Goal: Transaction & Acquisition: Book appointment/travel/reservation

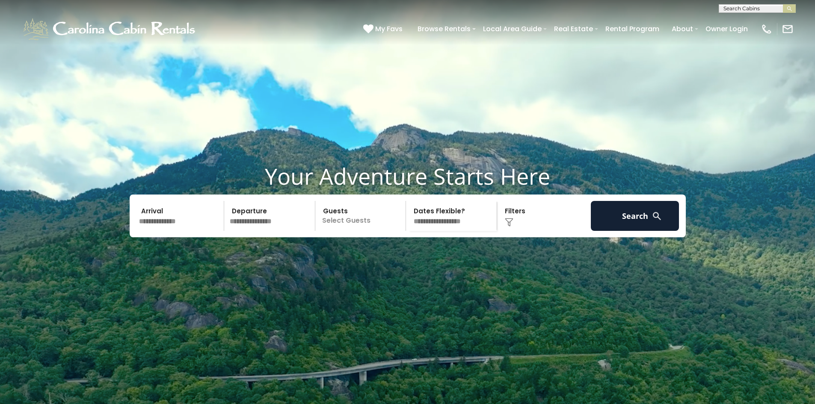
scroll to position [0, 0]
click at [739, 9] on input "text" at bounding box center [756, 10] width 75 height 9
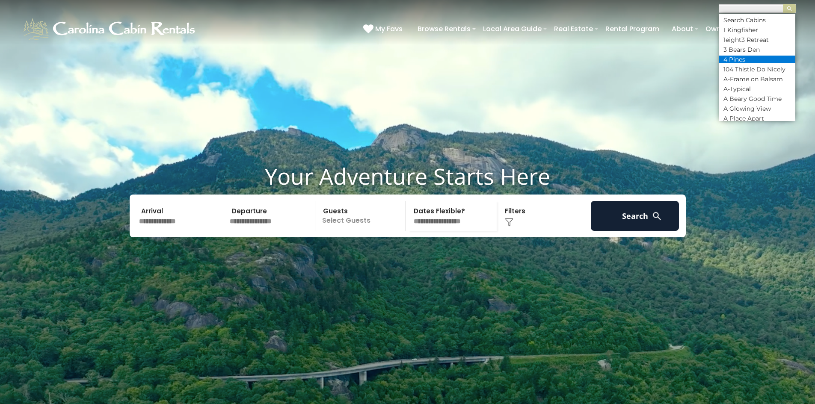
click at [732, 57] on li "4 Pines" at bounding box center [757, 60] width 76 height 8
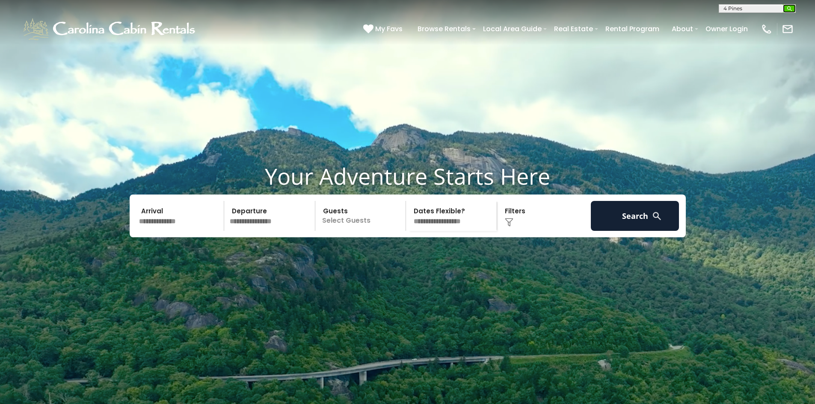
click at [787, 9] on img "submit" at bounding box center [789, 9] width 6 height 6
click at [789, 10] on img "submit" at bounding box center [789, 9] width 6 height 6
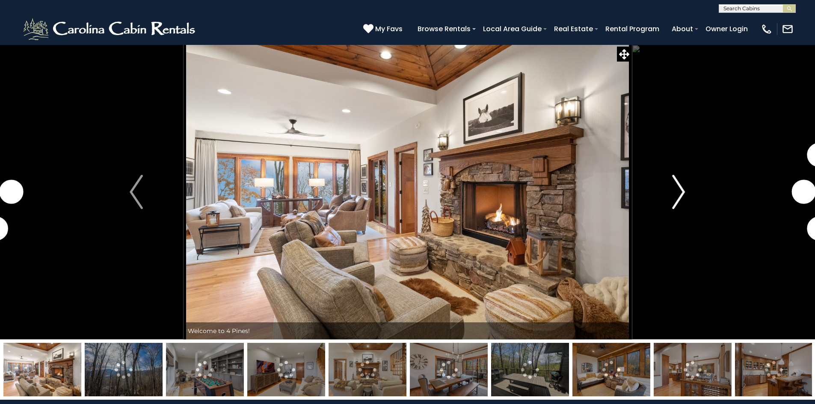
click at [681, 196] on img "Next" at bounding box center [678, 192] width 13 height 34
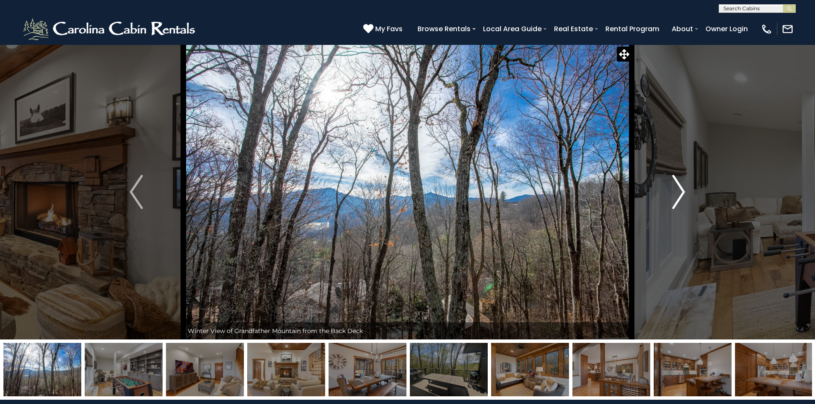
click at [677, 196] on img "Next" at bounding box center [678, 192] width 13 height 34
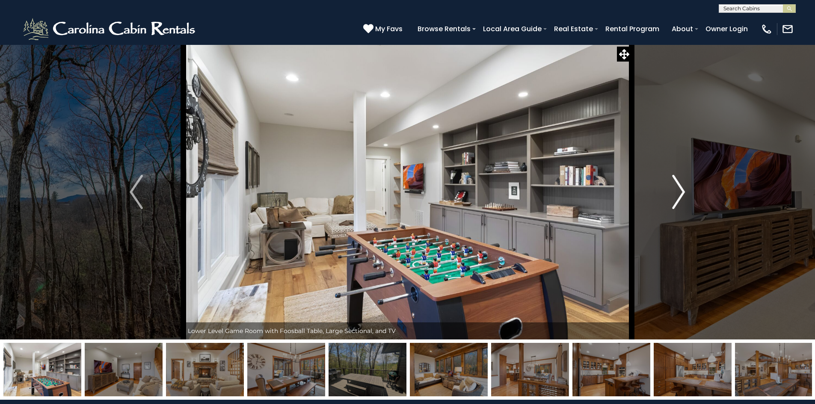
click at [677, 193] on img "Next" at bounding box center [678, 192] width 13 height 34
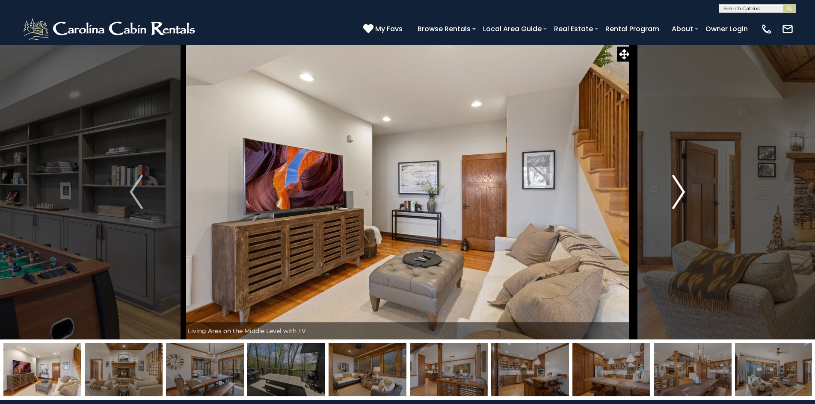
click at [677, 192] on img "Next" at bounding box center [678, 192] width 13 height 34
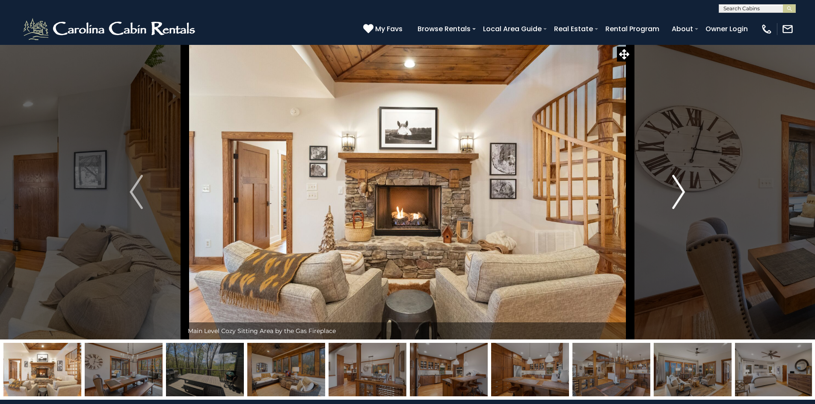
click at [674, 192] on img "Next" at bounding box center [678, 192] width 13 height 34
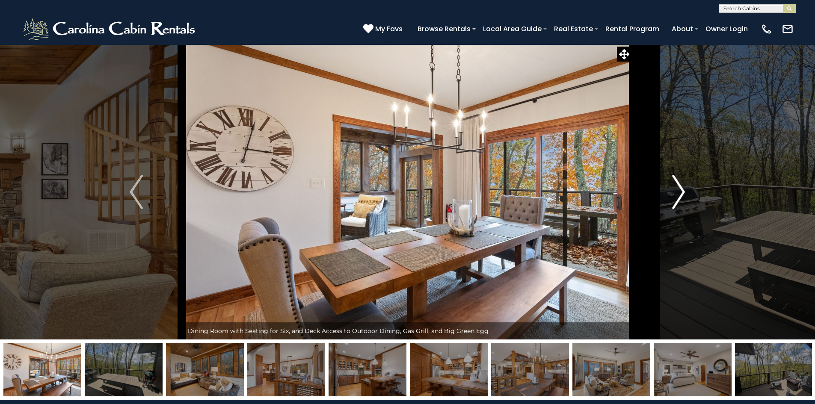
click at [674, 192] on img "Next" at bounding box center [678, 192] width 13 height 34
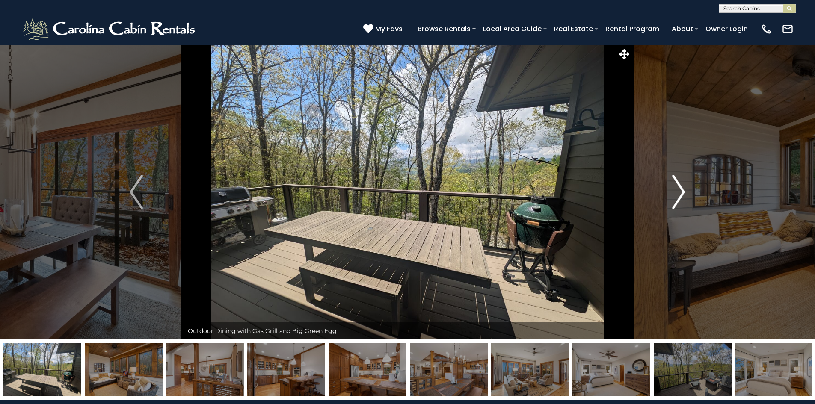
click at [674, 192] on img "Next" at bounding box center [678, 192] width 13 height 34
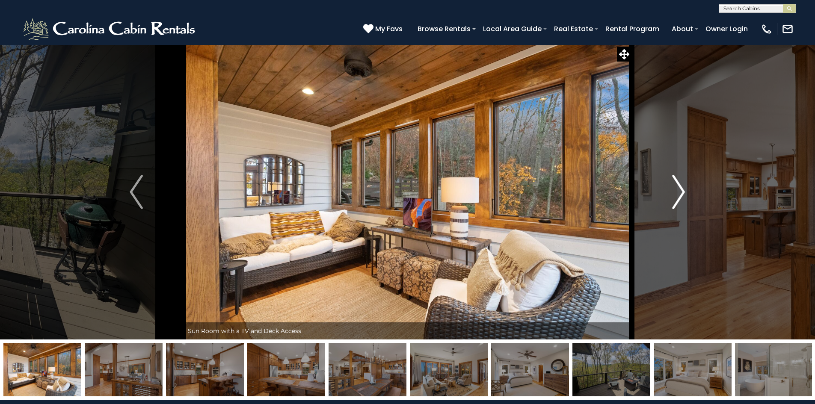
click at [674, 192] on img "Next" at bounding box center [678, 192] width 13 height 34
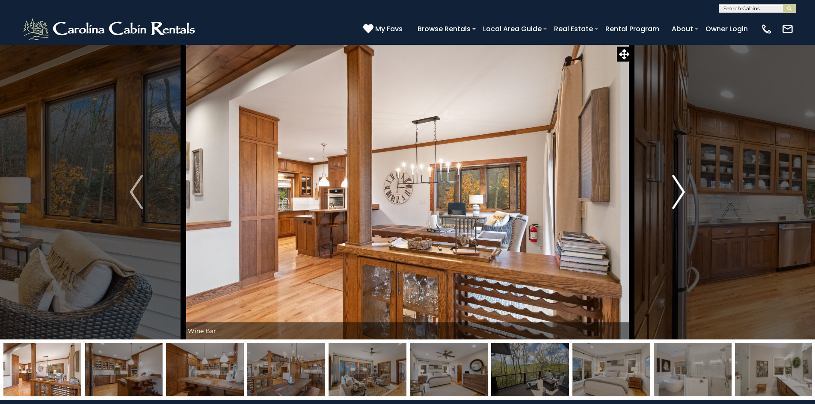
click at [674, 192] on img "Next" at bounding box center [678, 192] width 13 height 34
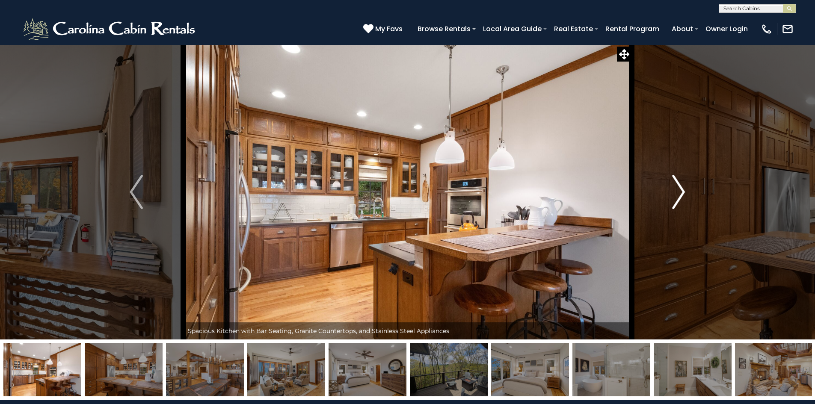
click at [674, 192] on img "Next" at bounding box center [678, 192] width 13 height 34
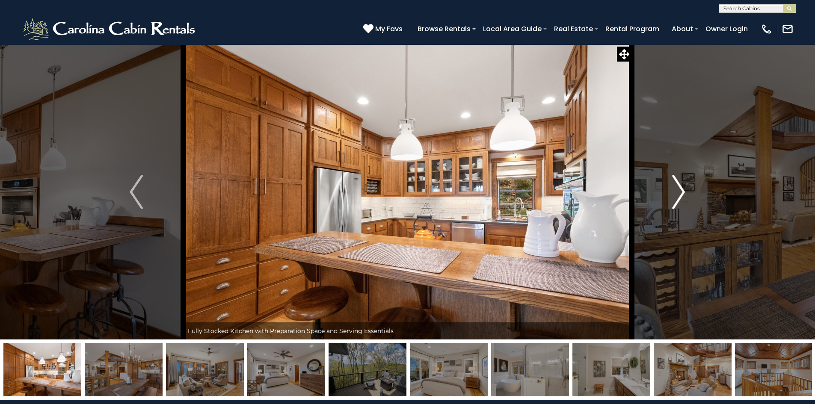
click at [674, 192] on img "Next" at bounding box center [678, 192] width 13 height 34
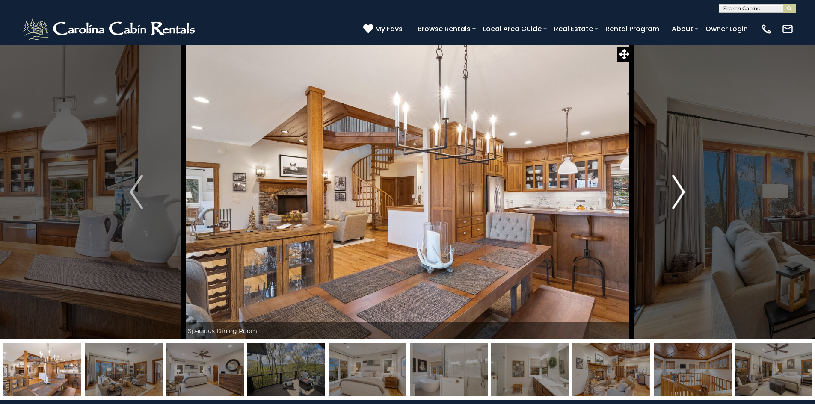
click at [674, 192] on img "Next" at bounding box center [678, 192] width 13 height 34
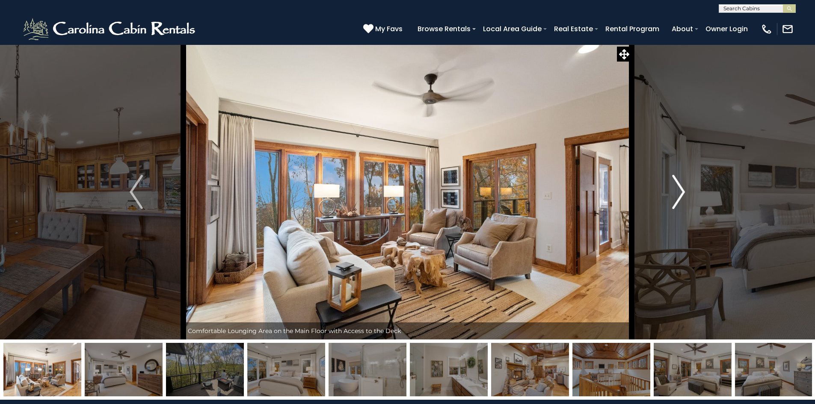
click at [674, 192] on img "Next" at bounding box center [678, 192] width 13 height 34
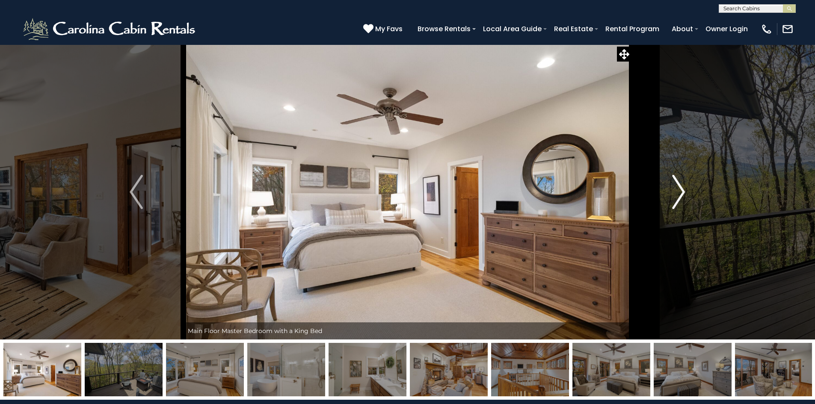
click at [674, 192] on img "Next" at bounding box center [678, 192] width 13 height 34
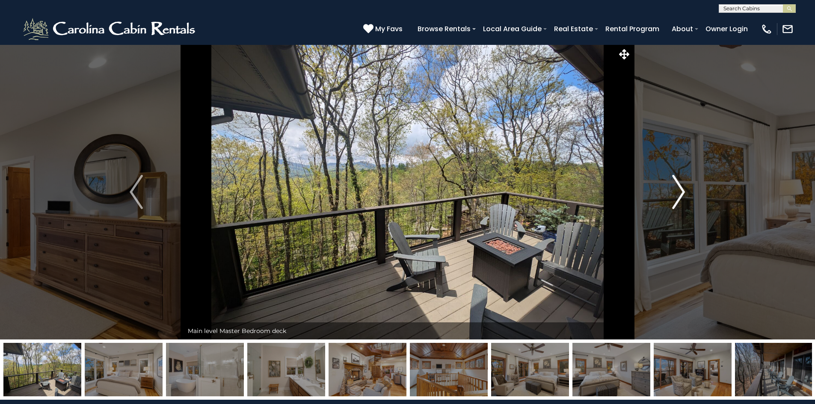
click at [674, 192] on img "Next" at bounding box center [678, 192] width 13 height 34
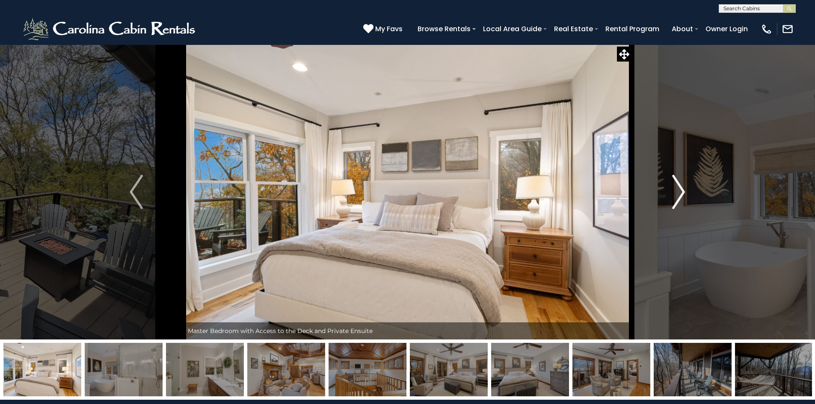
click at [674, 192] on img "Next" at bounding box center [678, 192] width 13 height 34
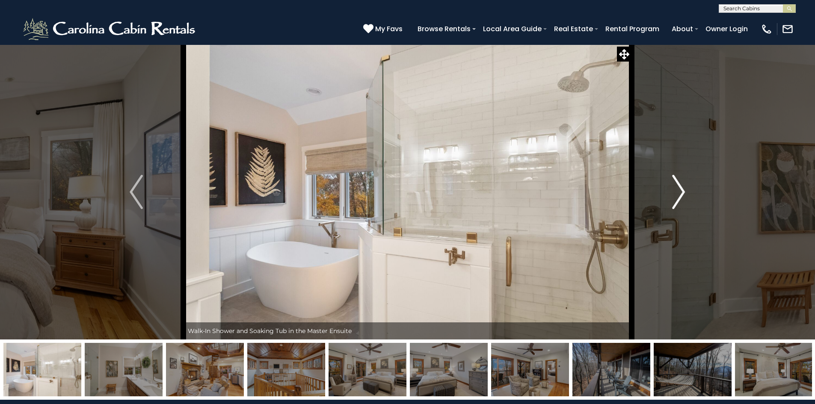
click at [680, 195] on img "Next" at bounding box center [678, 192] width 13 height 34
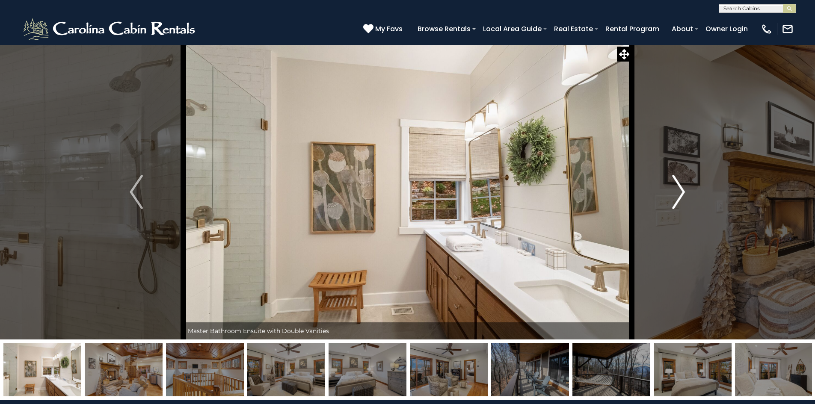
click at [676, 190] on img "Next" at bounding box center [678, 192] width 13 height 34
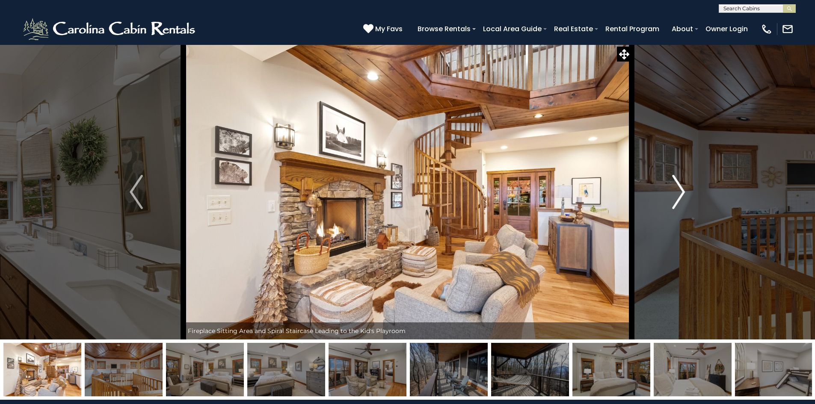
click at [680, 191] on img "Next" at bounding box center [678, 192] width 13 height 34
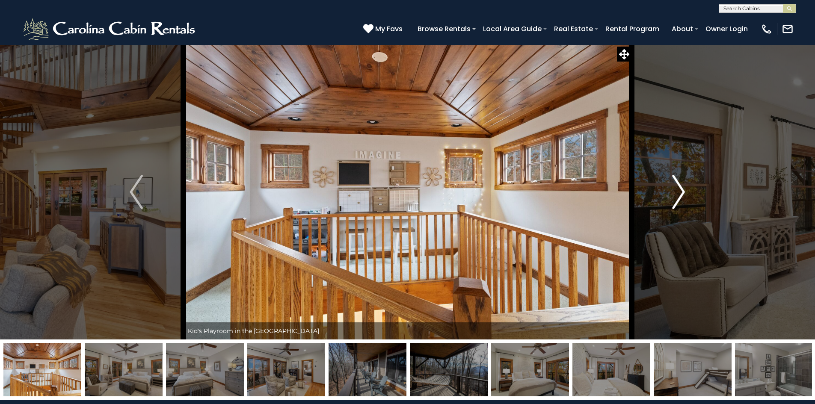
click at [680, 191] on img "Next" at bounding box center [678, 192] width 13 height 34
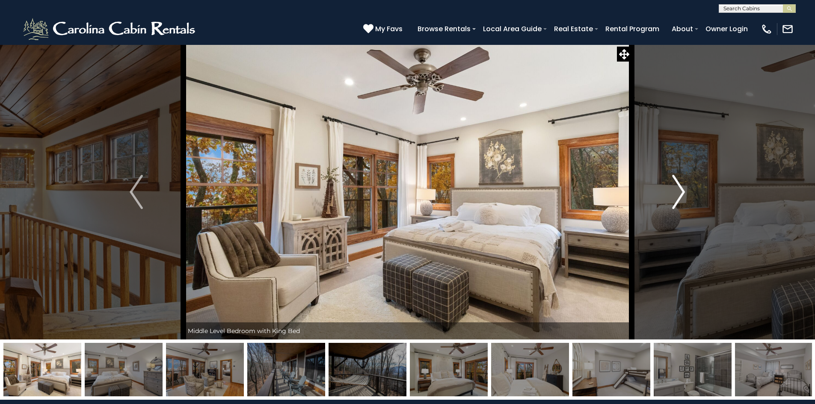
click at [680, 191] on img "Next" at bounding box center [678, 192] width 13 height 34
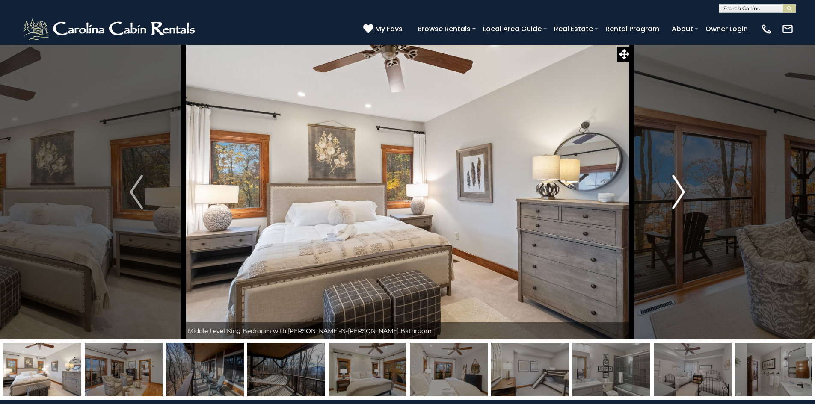
click at [680, 191] on img "Next" at bounding box center [678, 192] width 13 height 34
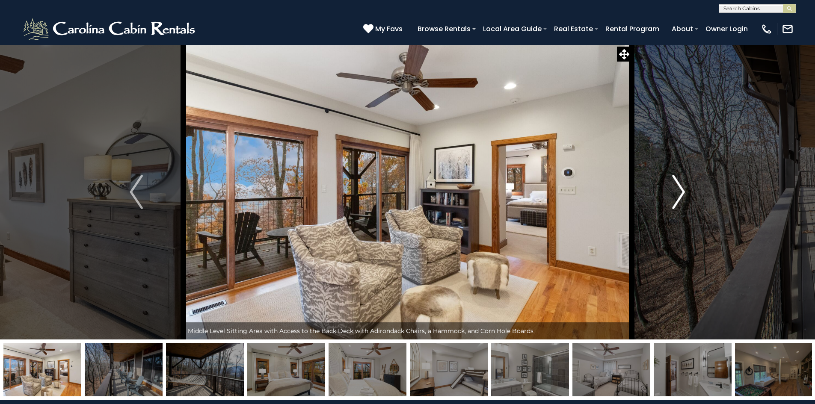
click at [684, 195] on img "Next" at bounding box center [678, 192] width 13 height 34
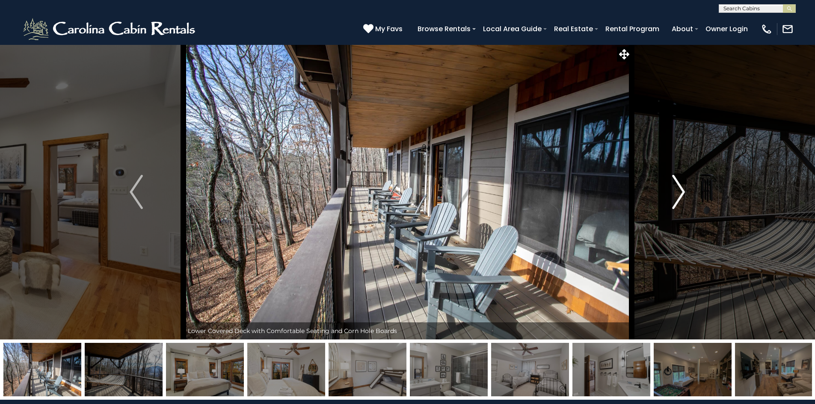
click at [680, 193] on img "Next" at bounding box center [678, 192] width 13 height 34
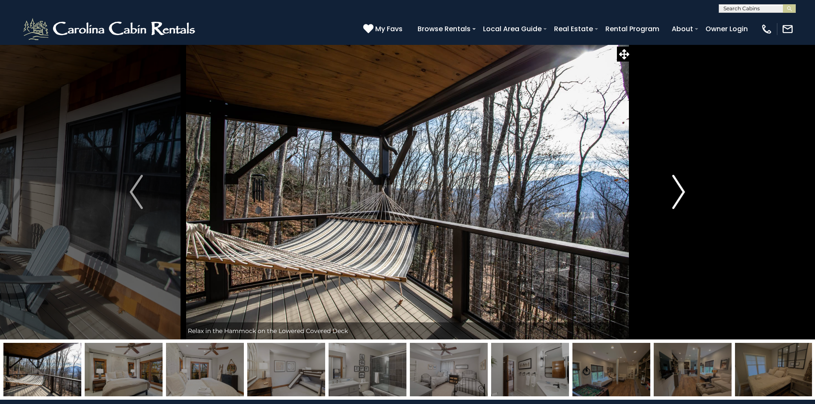
click at [683, 191] on img "Next" at bounding box center [678, 192] width 13 height 34
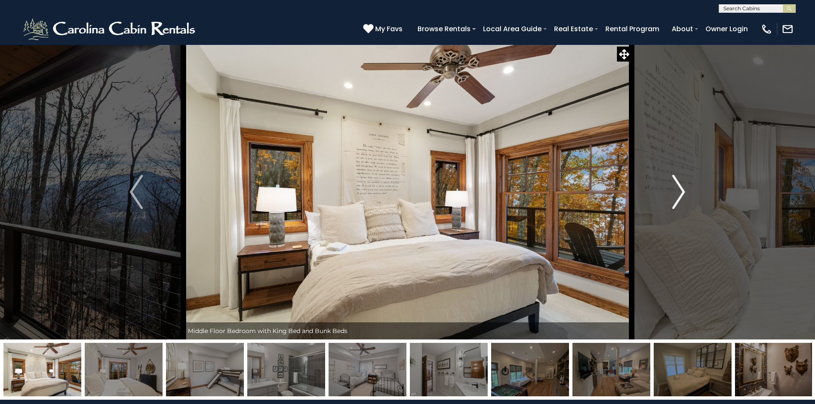
click at [681, 191] on img "Next" at bounding box center [678, 192] width 13 height 34
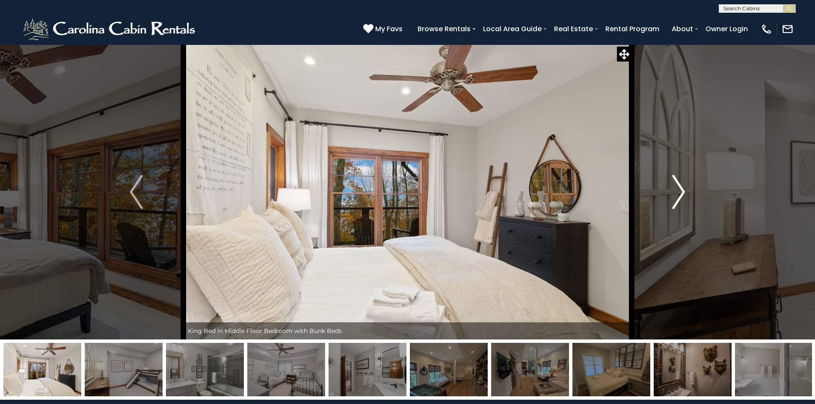
click at [680, 192] on img "Next" at bounding box center [678, 192] width 13 height 34
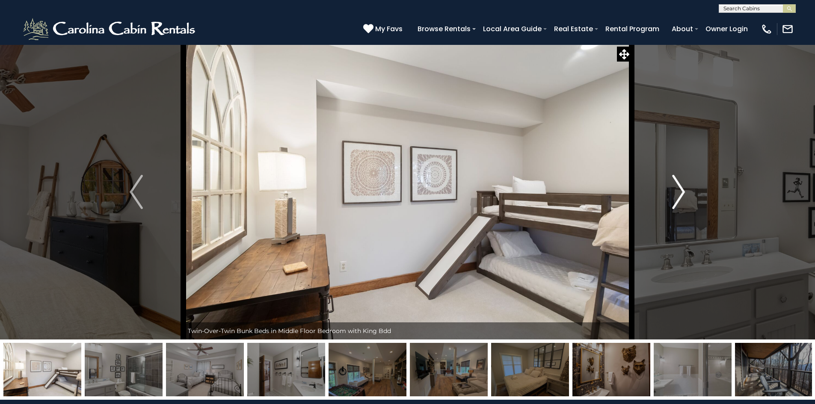
click at [681, 194] on img "Next" at bounding box center [678, 192] width 13 height 34
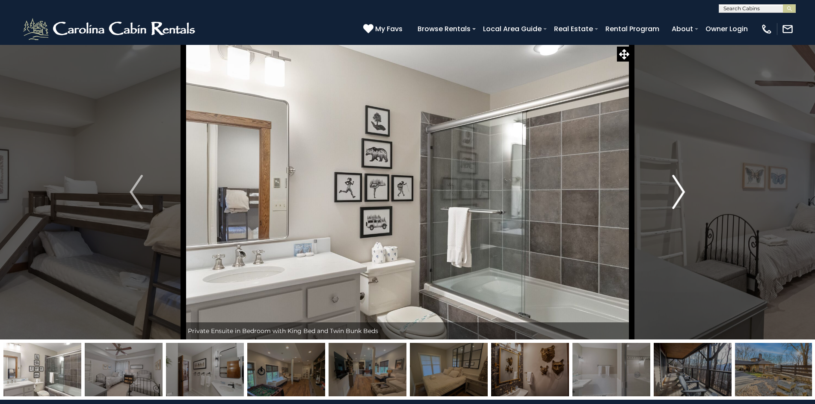
click at [680, 194] on img "Next" at bounding box center [678, 192] width 13 height 34
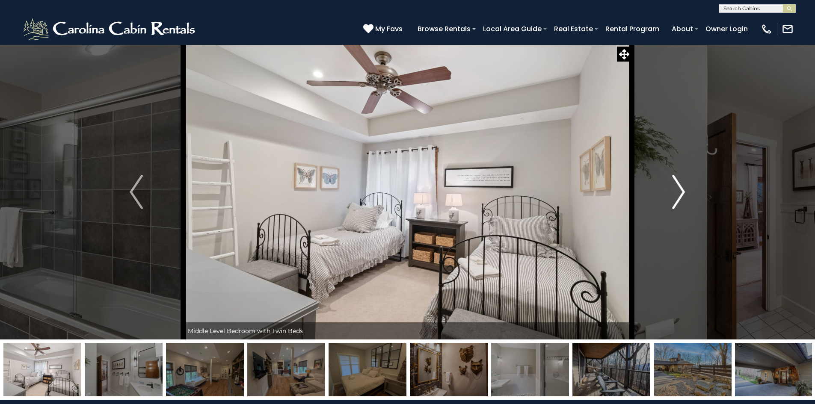
click at [679, 189] on img "Next" at bounding box center [678, 192] width 13 height 34
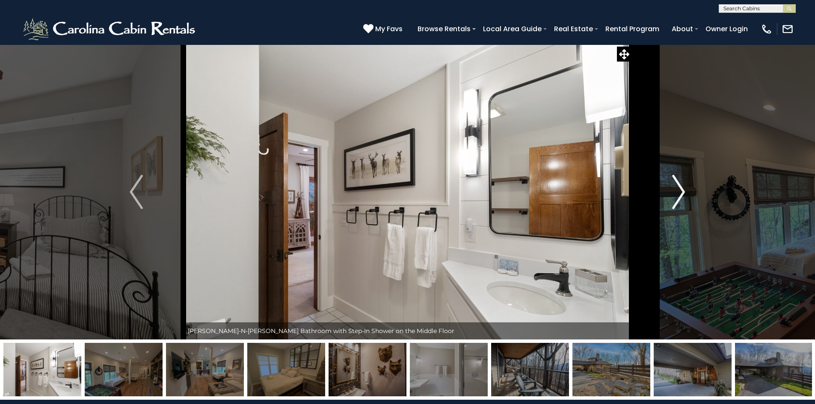
click at [679, 189] on img "Next" at bounding box center [678, 192] width 13 height 34
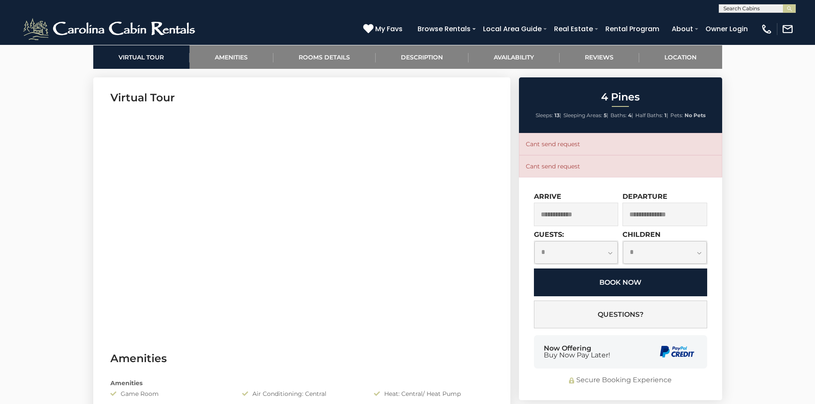
scroll to position [299, 0]
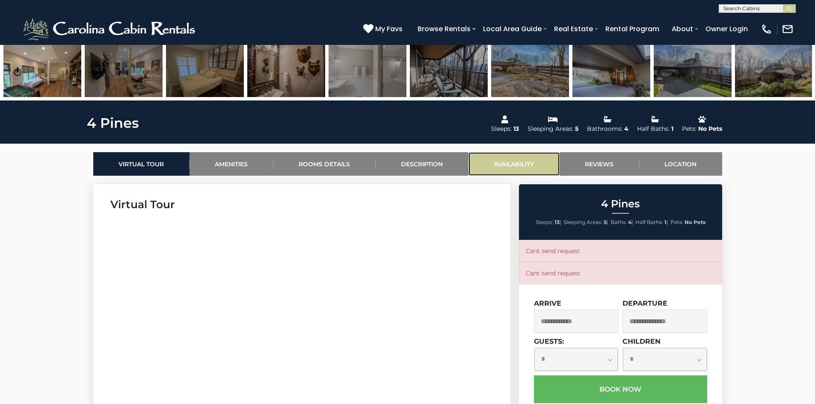
click at [513, 164] on link "Availability" at bounding box center [513, 164] width 91 height 24
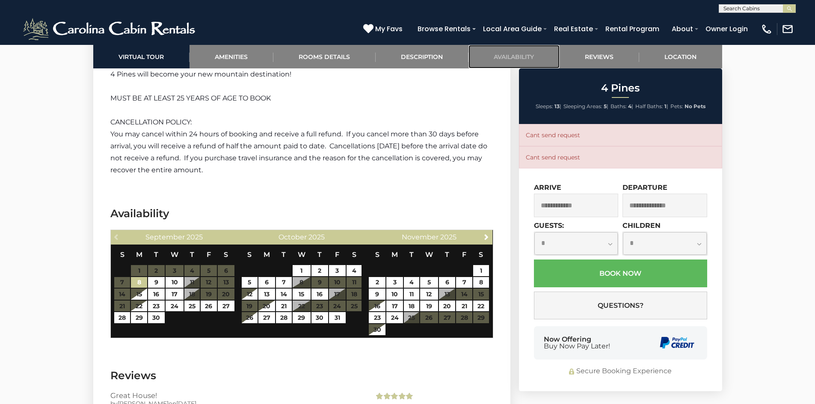
scroll to position [2048, 0]
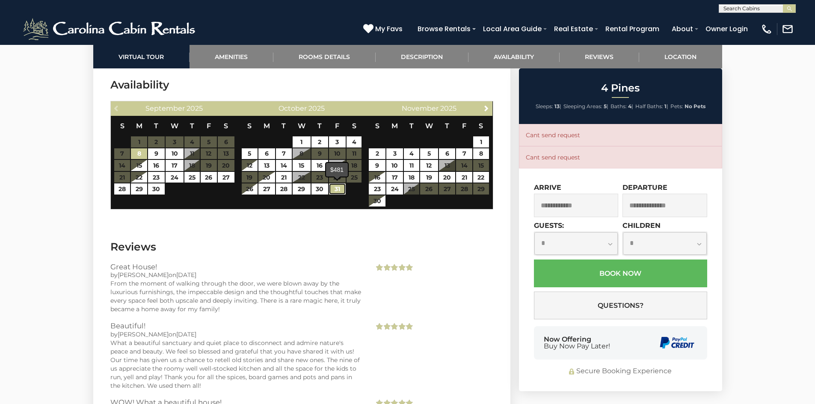
click at [334, 189] on link "31" at bounding box center [337, 188] width 17 height 11
type input "**********"
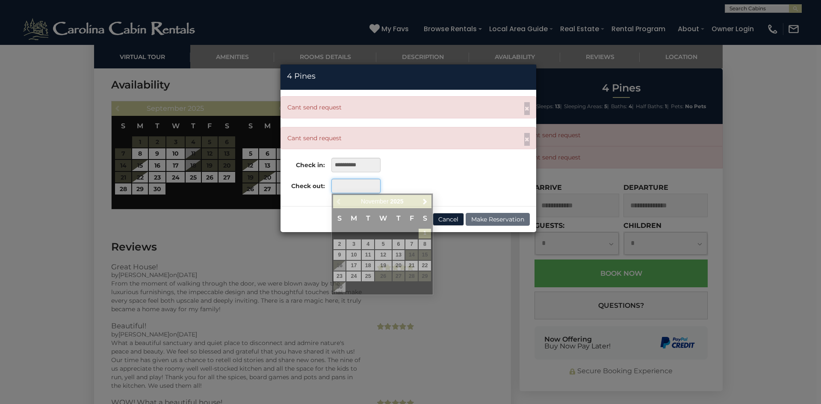
click at [361, 185] on input "text" at bounding box center [355, 186] width 49 height 15
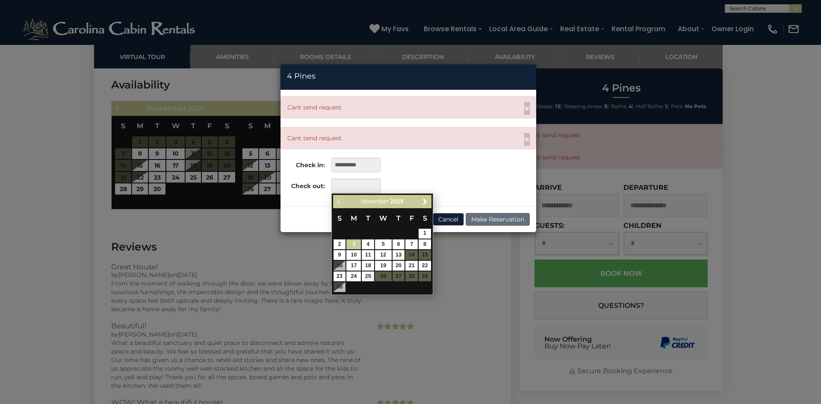
click at [354, 242] on link "3" at bounding box center [353, 244] width 15 height 10
type input "**********"
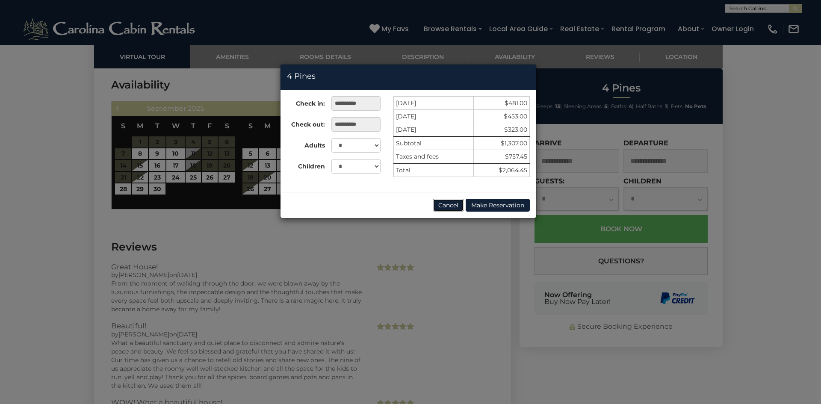
click at [449, 209] on button "Cancel" at bounding box center [448, 205] width 31 height 13
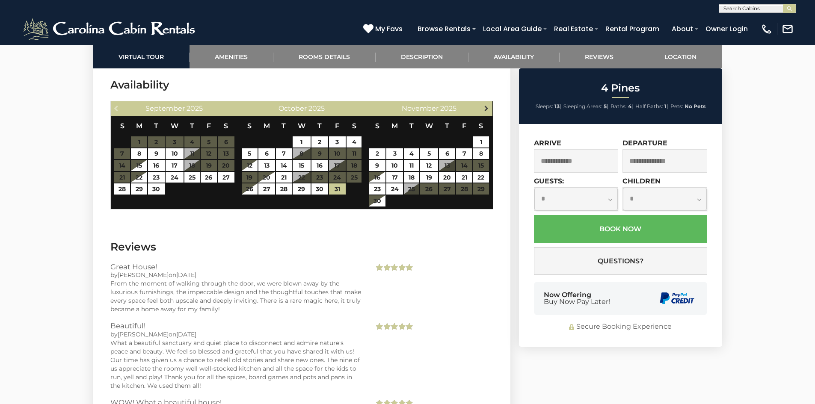
click at [485, 107] on span "Next" at bounding box center [486, 108] width 7 height 7
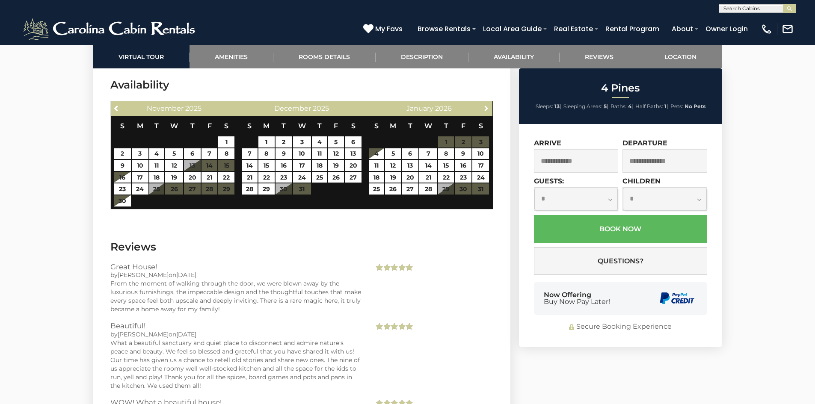
click at [485, 107] on span "Next" at bounding box center [486, 108] width 7 height 7
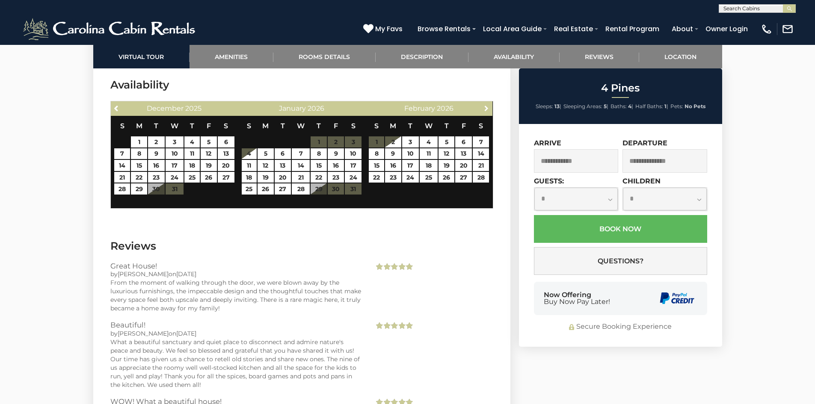
click at [485, 107] on span "Next" at bounding box center [486, 108] width 7 height 7
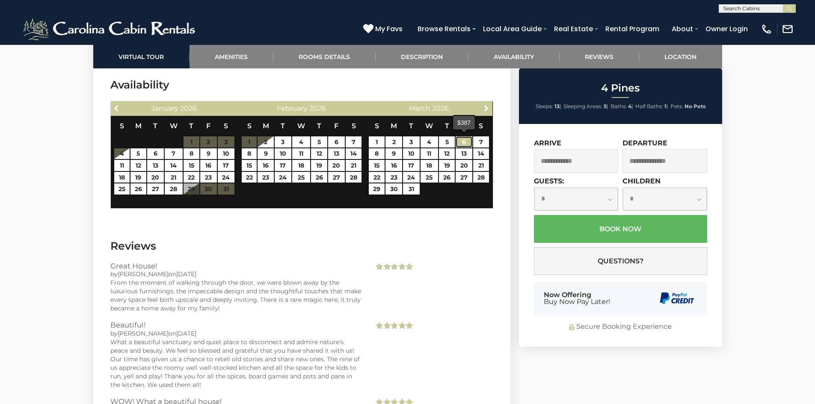
click at [464, 141] on link "6" at bounding box center [463, 141] width 17 height 11
type input "**********"
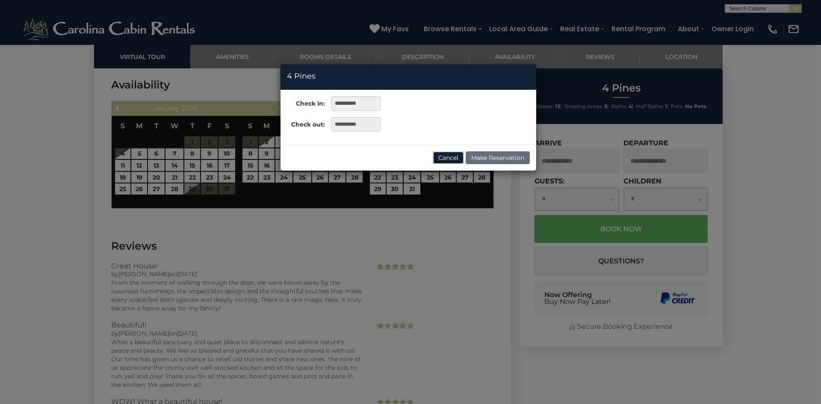
click at [442, 157] on button "Cancel" at bounding box center [448, 157] width 31 height 13
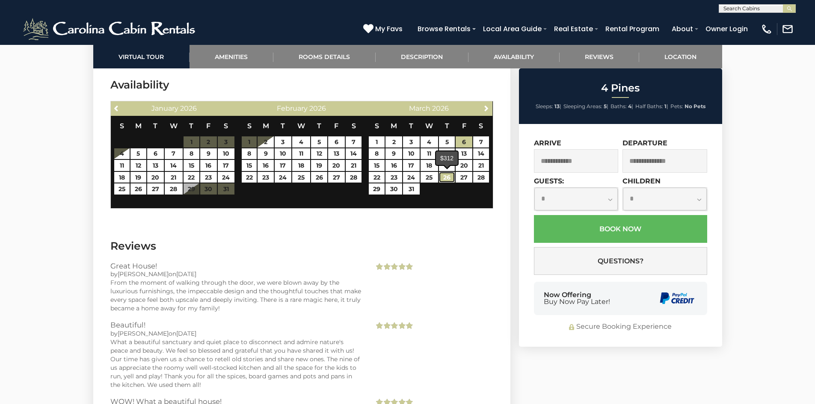
click at [447, 176] on link "26" at bounding box center [447, 177] width 16 height 11
type input "**********"
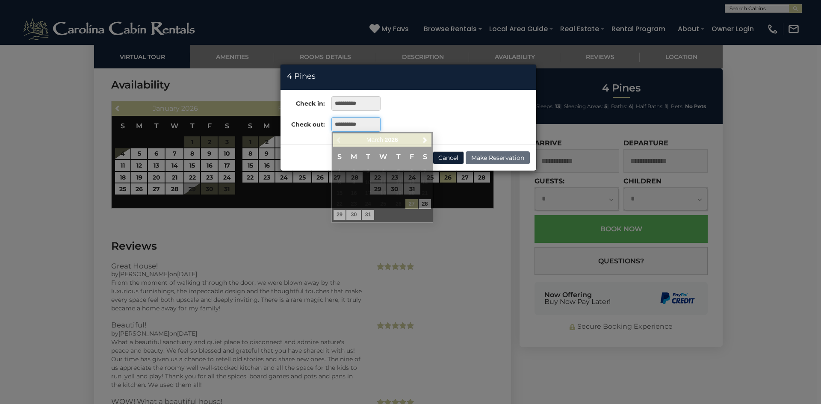
click at [367, 125] on input "**********" at bounding box center [355, 124] width 49 height 15
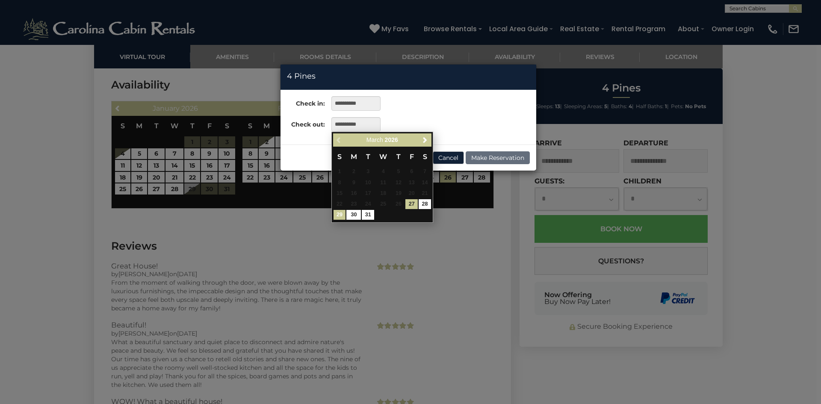
click at [342, 214] on link "29" at bounding box center [340, 215] width 12 height 10
type input "**********"
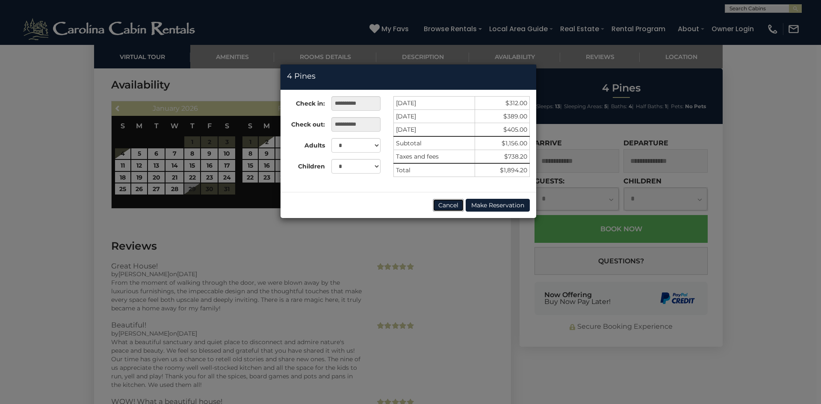
click at [451, 204] on button "Cancel" at bounding box center [448, 205] width 31 height 13
